Goal: Navigation & Orientation: Find specific page/section

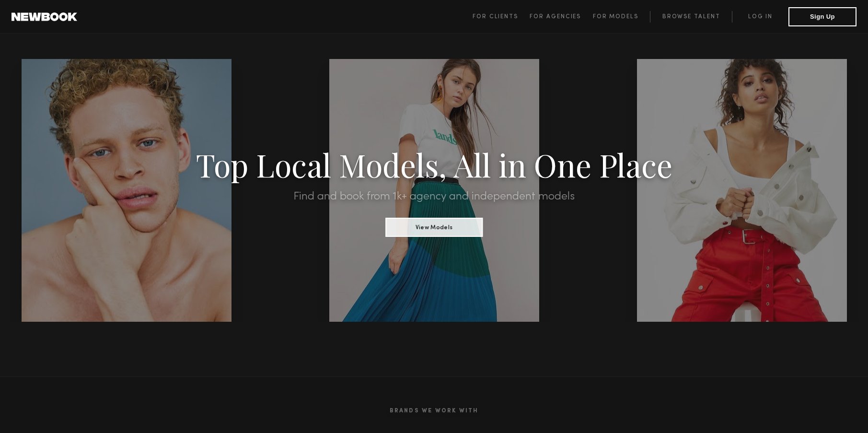
click at [173, 393] on section "Brands We Work With" at bounding box center [434, 427] width 868 height 102
click at [754, 17] on link "Log in" at bounding box center [760, 17] width 57 height 12
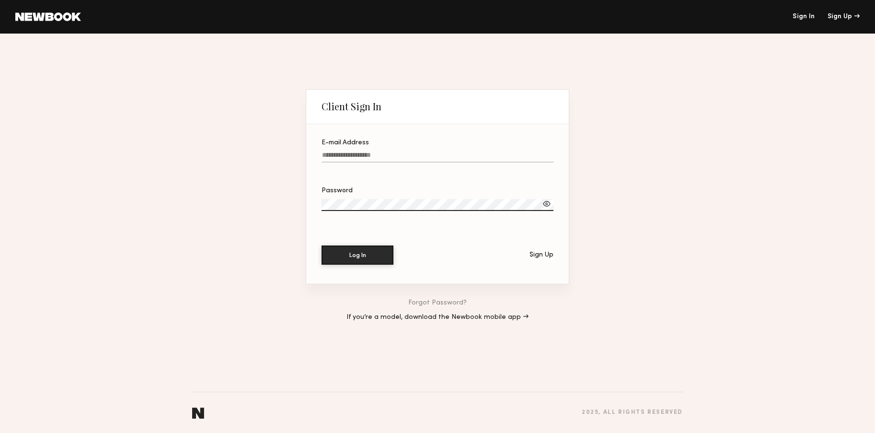
click at [393, 141] on div "E-mail Address" at bounding box center [438, 142] width 232 height 7
click at [393, 151] on input "E-mail Address" at bounding box center [438, 156] width 232 height 11
click at [386, 150] on label "E-mail Address Required" at bounding box center [438, 155] width 232 height 33
click at [386, 151] on input "E-mail Address Required" at bounding box center [438, 156] width 232 height 11
click at [382, 151] on input "E-mail Address Required" at bounding box center [438, 156] width 232 height 11
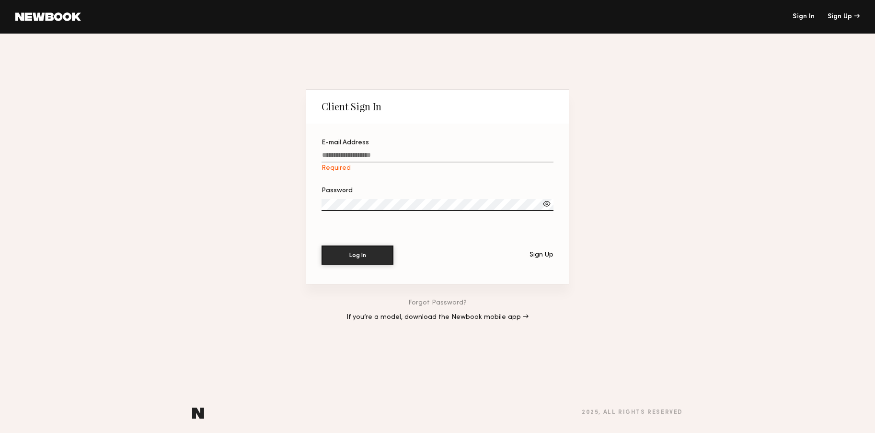
type input "**********"
click at [360, 255] on button "Log In" at bounding box center [358, 254] width 72 height 19
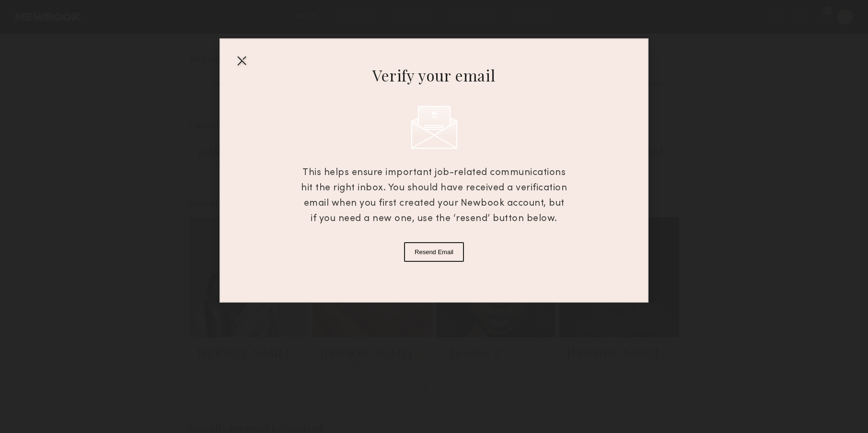
click at [239, 63] on div at bounding box center [241, 60] width 15 height 15
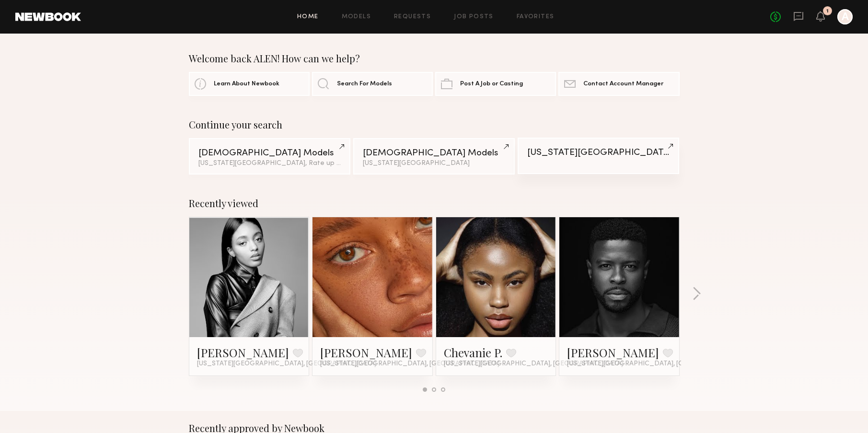
click at [576, 161] on link "[US_STATE][GEOGRAPHIC_DATA]" at bounding box center [599, 156] width 162 height 36
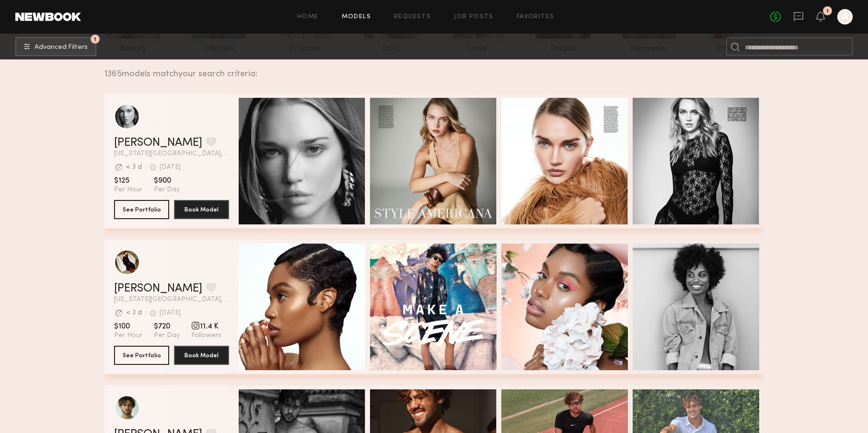
scroll to position [144, 0]
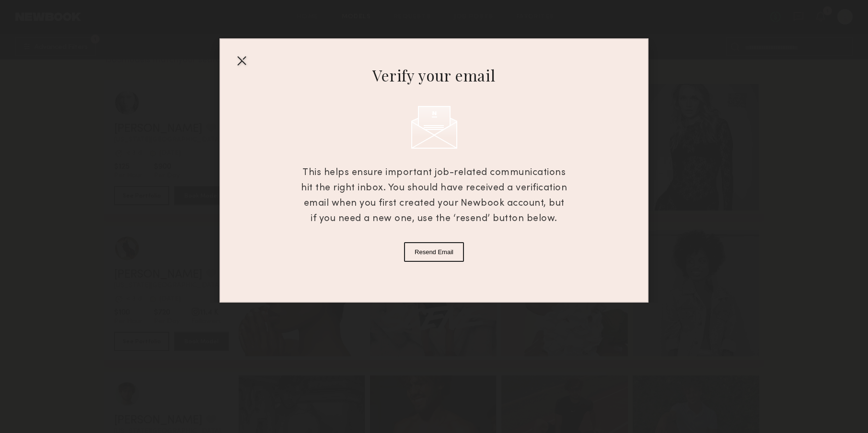
click at [246, 59] on div at bounding box center [241, 60] width 15 height 15
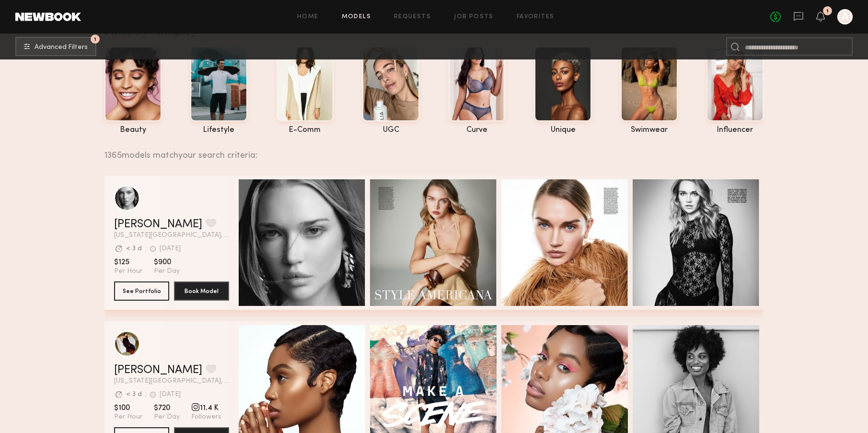
scroll to position [48, 0]
